Goal: Task Accomplishment & Management: Use online tool/utility

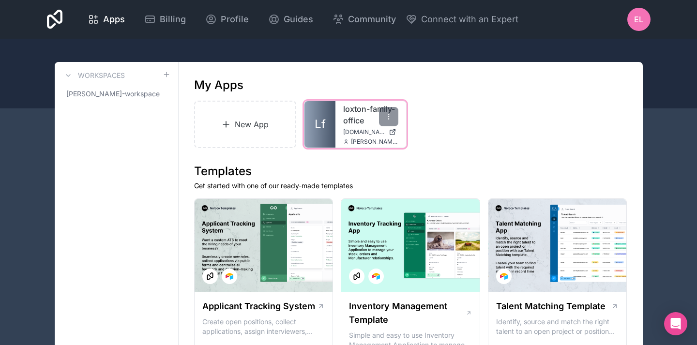
click at [364, 121] on link "loxton-family-office" at bounding box center [370, 114] width 55 height 23
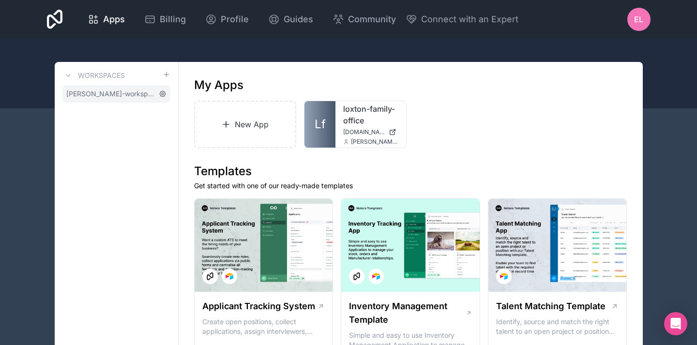
click at [162, 92] on icon at bounding box center [163, 94] width 8 height 8
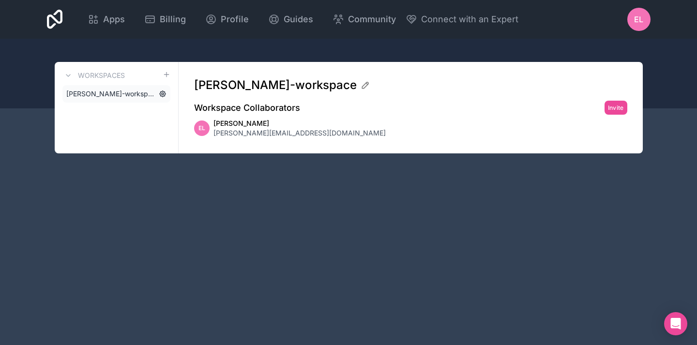
click at [162, 92] on icon at bounding box center [163, 94] width 8 height 8
click at [236, 130] on span "[PERSON_NAME][EMAIL_ADDRESS][DOMAIN_NAME]" at bounding box center [300, 133] width 172 height 10
click at [361, 86] on icon at bounding box center [366, 85] width 10 height 10
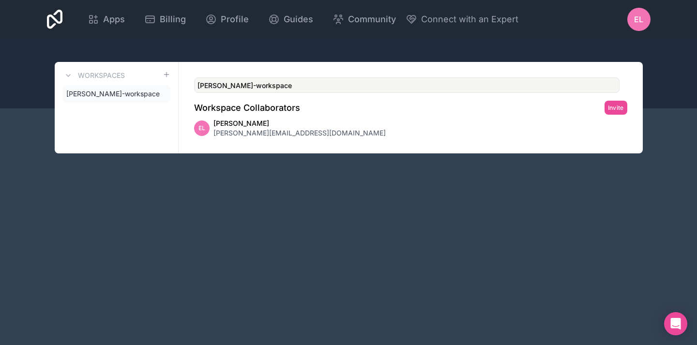
click at [344, 115] on div "[PERSON_NAME]-workspace Workspace Collaborators Invite EL [PERSON_NAME] [PERSON…" at bounding box center [411, 108] width 464 height 92
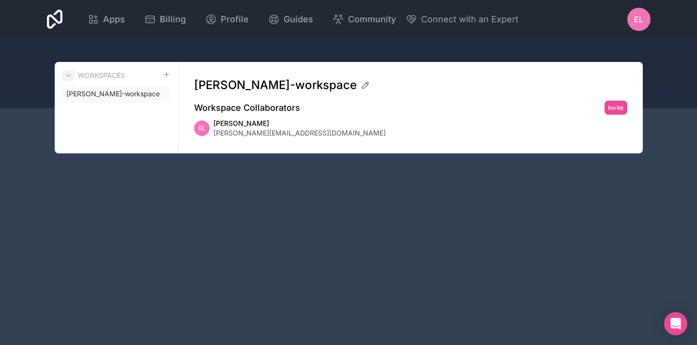
click at [70, 74] on icon at bounding box center [68, 76] width 8 height 8
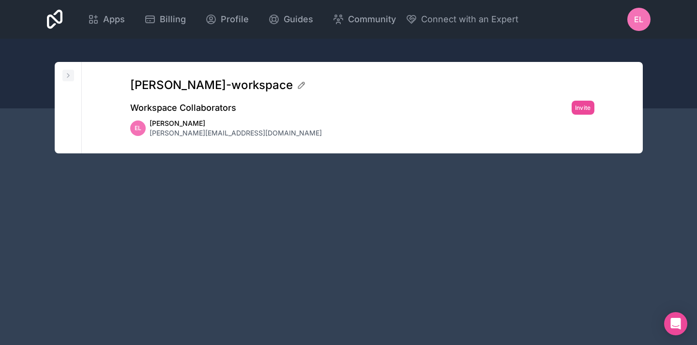
click at [70, 74] on icon at bounding box center [68, 76] width 8 height 8
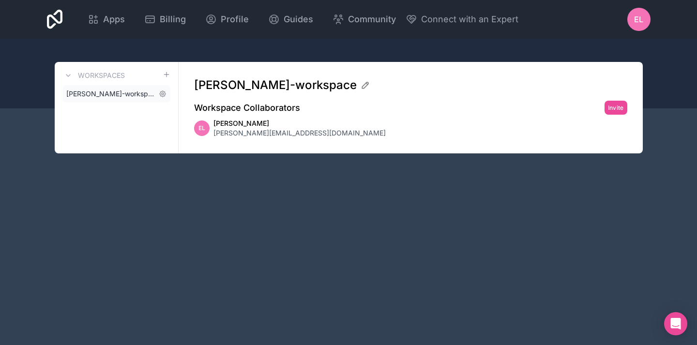
click at [102, 99] on link "[PERSON_NAME]-workspace" at bounding box center [116, 93] width 108 height 17
click at [102, 98] on span "[PERSON_NAME]-workspace" at bounding box center [110, 94] width 89 height 10
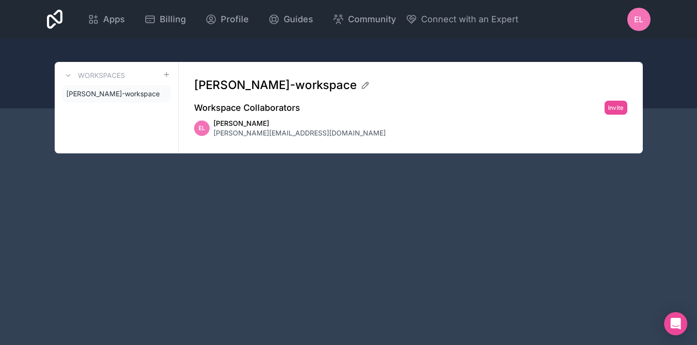
click at [190, 227] on div "Apps Billing Profile Guides Community Connect with an Expert EL Billing Profile…" at bounding box center [348, 172] width 697 height 345
click at [101, 17] on div "Apps" at bounding box center [106, 20] width 37 height 14
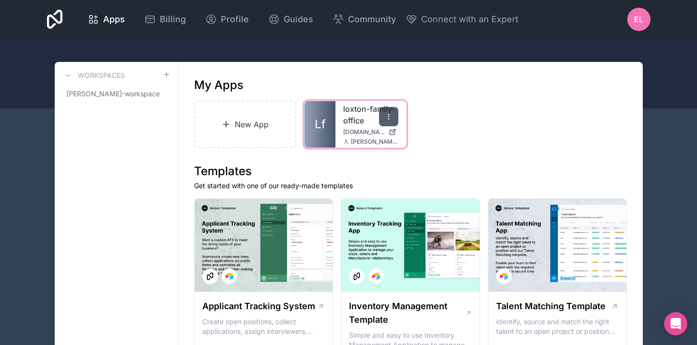
click at [390, 116] on icon at bounding box center [389, 117] width 8 height 8
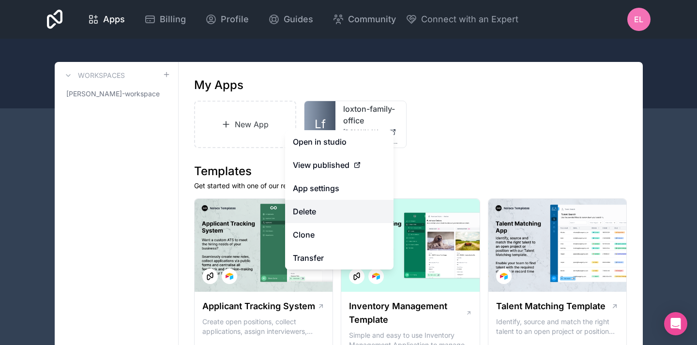
click at [335, 215] on button "Delete" at bounding box center [339, 211] width 108 height 23
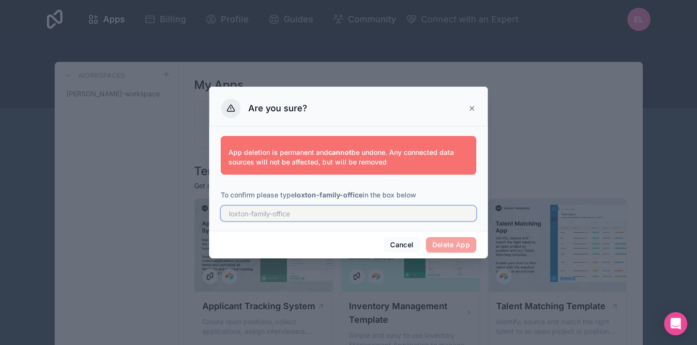
click at [325, 219] on input "text" at bounding box center [349, 213] width 256 height 15
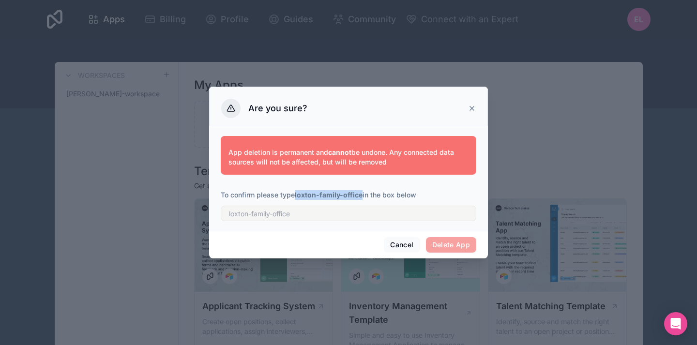
drag, startPoint x: 296, startPoint y: 193, endPoint x: 363, endPoint y: 196, distance: 66.4
click at [363, 196] on p "To confirm please type loxton-family-office in the box below" at bounding box center [349, 195] width 256 height 10
copy strong "loxton-family-office"
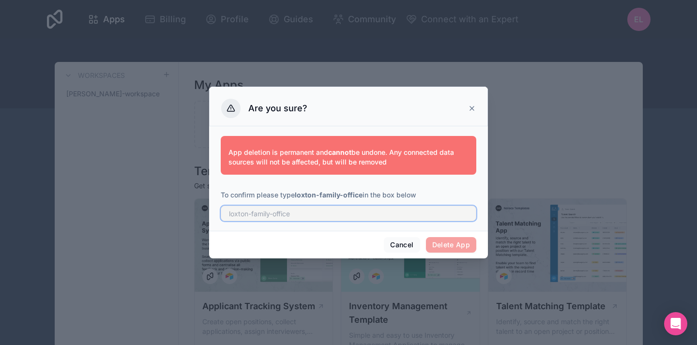
click at [352, 210] on input "text" at bounding box center [349, 213] width 256 height 15
paste input "loxton-family-office"
type input "loxton-family-office"
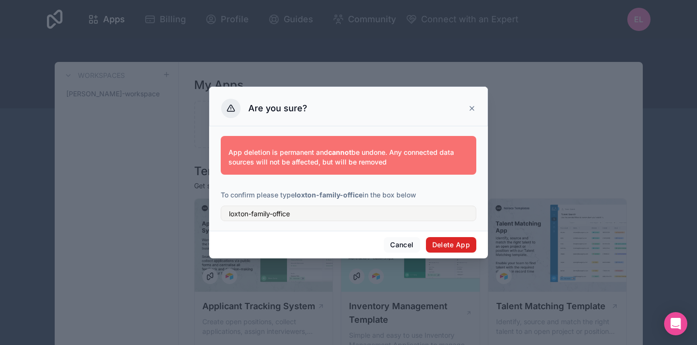
click at [448, 240] on button "Delete App" at bounding box center [451, 244] width 51 height 15
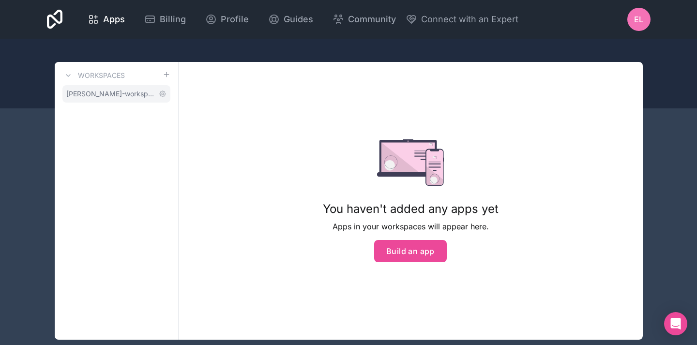
click at [121, 97] on span "[PERSON_NAME]-workspace" at bounding box center [110, 94] width 89 height 10
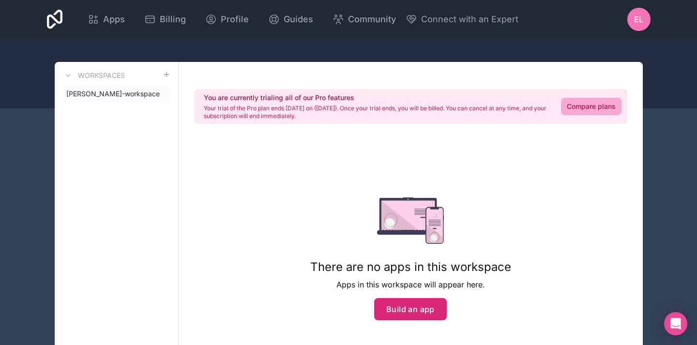
click at [399, 311] on button "Build an app" at bounding box center [410, 309] width 73 height 22
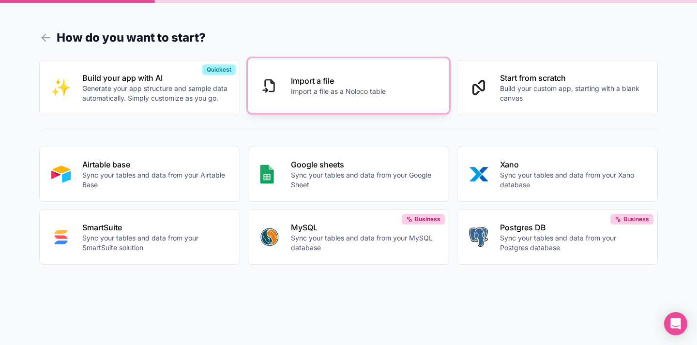
click at [324, 73] on button "Import a file Import a file as a Noloco table" at bounding box center [348, 85] width 201 height 55
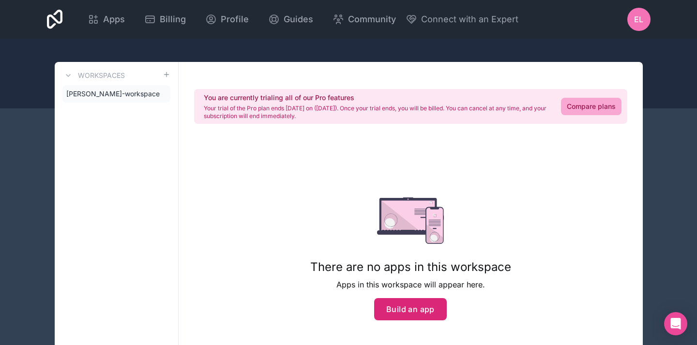
click at [411, 310] on button "Build an app" at bounding box center [410, 309] width 73 height 22
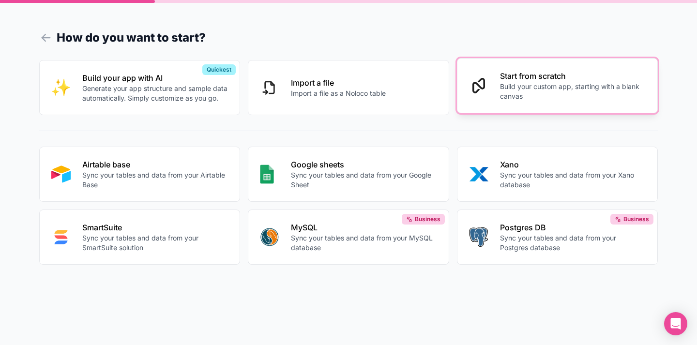
click at [554, 92] on p "Build your custom app, starting with a blank canvas" at bounding box center [573, 91] width 146 height 19
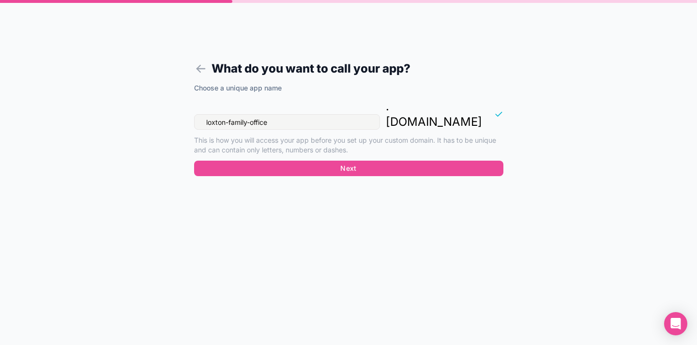
drag, startPoint x: 278, startPoint y: 109, endPoint x: 164, endPoint y: 112, distance: 114.8
click at [164, 112] on form "What do you want to call your app? Choose a unique app name loxton-family-offic…" at bounding box center [348, 184] width 371 height 322
drag, startPoint x: 278, startPoint y: 107, endPoint x: 181, endPoint y: 106, distance: 97.3
click at [181, 106] on form "What do you want to call your app? Choose a unique app name loxton-family-offic…" at bounding box center [348, 184] width 371 height 322
type input "f"
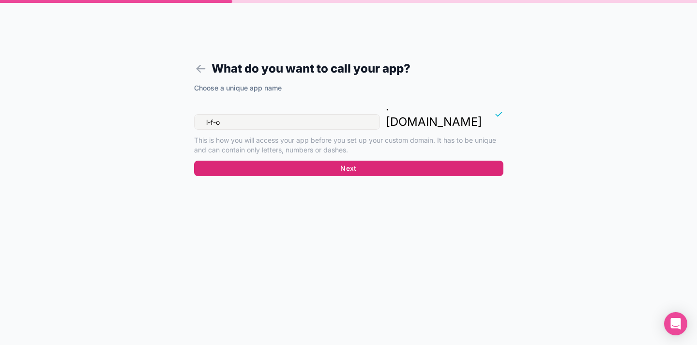
type input "l-f-o"
click at [292, 161] on button "Next" at bounding box center [348, 168] width 309 height 15
